Goal: Check status: Check status

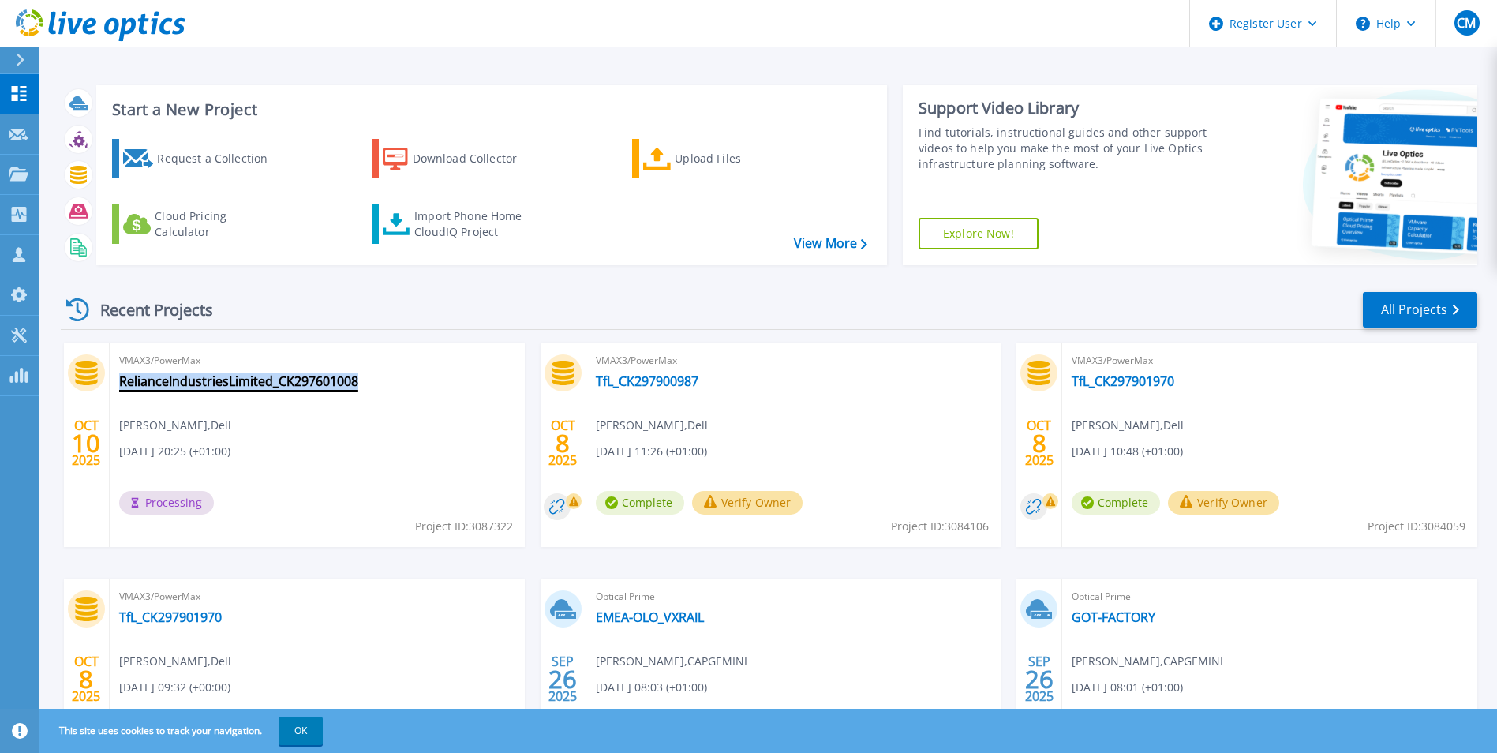
drag, startPoint x: 370, startPoint y: 384, endPoint x: 122, endPoint y: 377, distance: 248.7
click at [122, 377] on div "VMAX3/PowerMax RelianceIndustriesLimited_CK297601008 Clive Mcfarland , Dell 10/…" at bounding box center [317, 445] width 415 height 204
copy link "RelianceIndustriesLimited_CK297601008"
click at [728, 306] on div "Recent Projects All Projects" at bounding box center [769, 309] width 1417 height 39
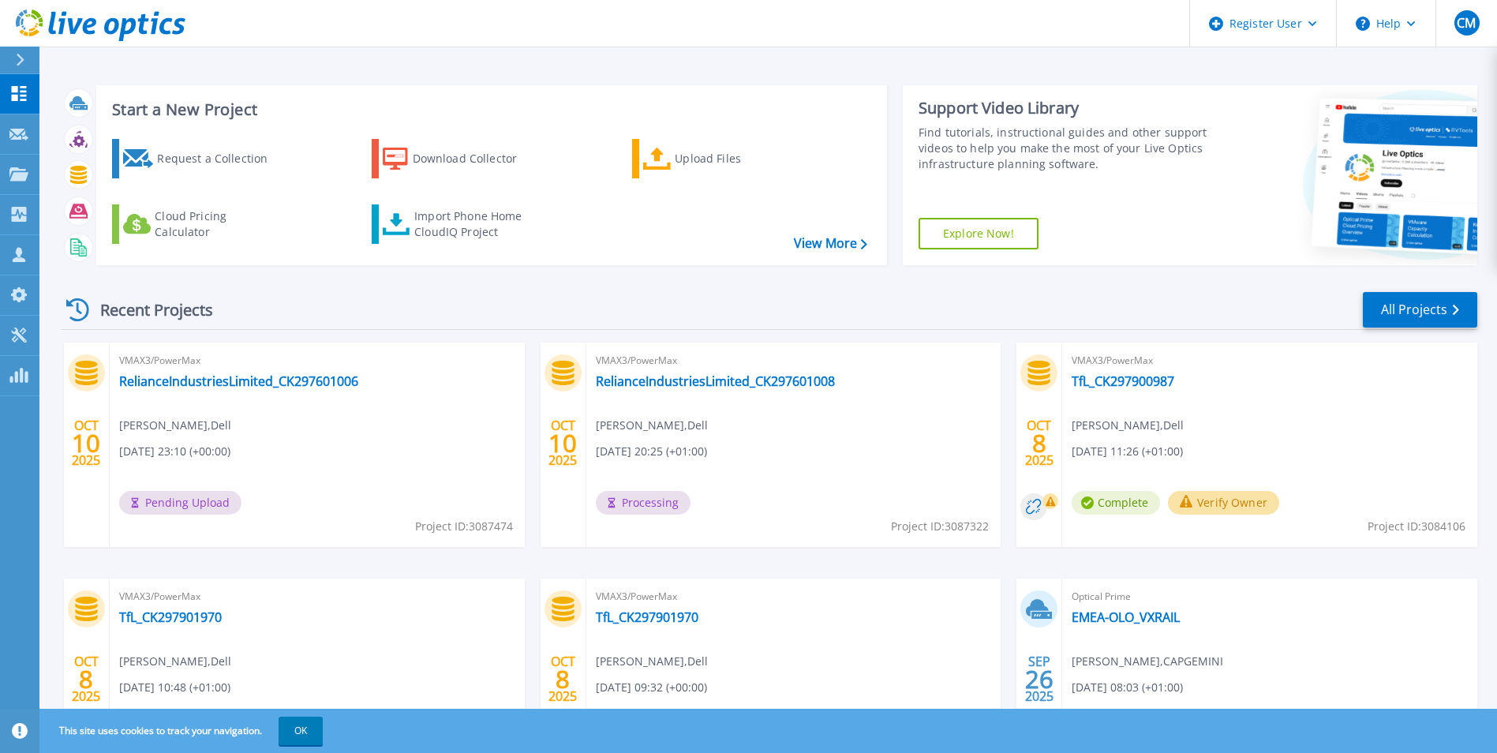
click at [565, 298] on div "Recent Projects All Projects" at bounding box center [769, 309] width 1417 height 39
